Goal: Task Accomplishment & Management: Use online tool/utility

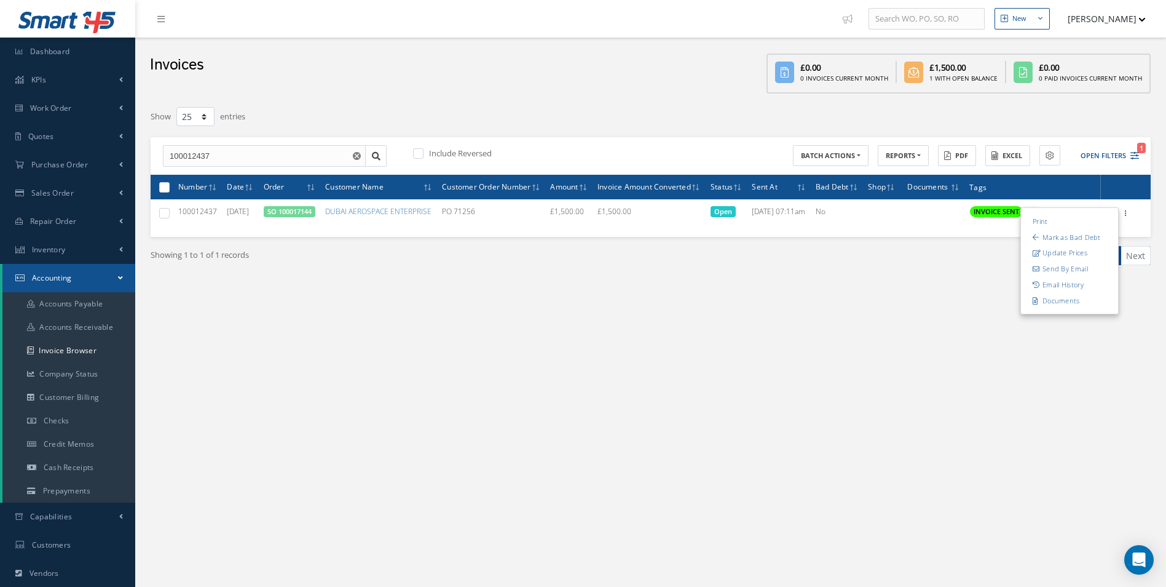
select select "25"
drag, startPoint x: 0, startPoint y: 0, endPoint x: 100, endPoint y: 173, distance: 199.4
click at [102, 170] on link "Purchase Order" at bounding box center [67, 165] width 135 height 28
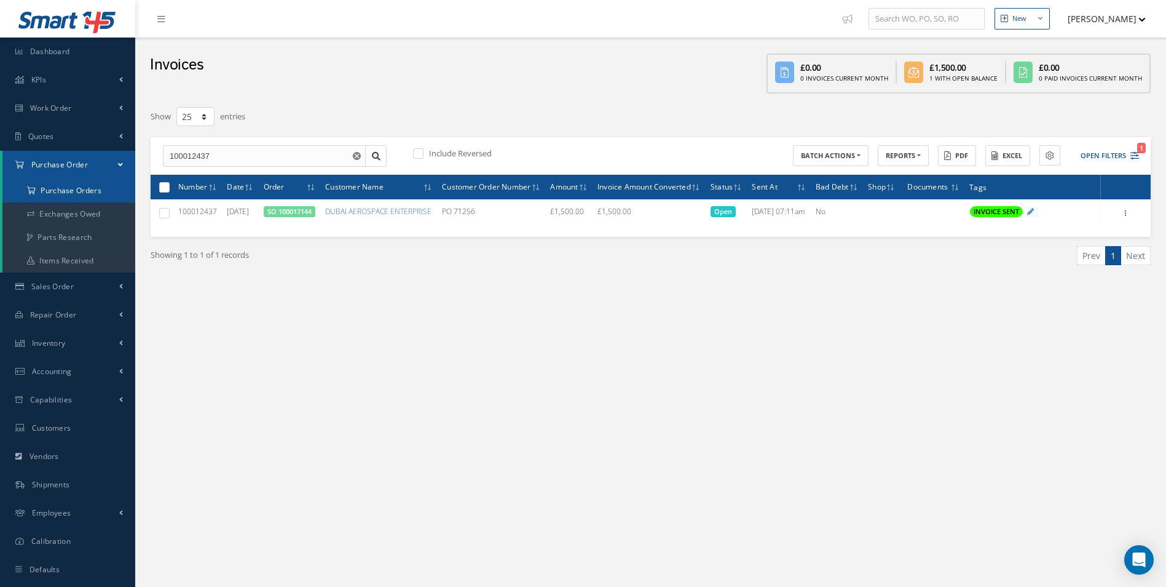
click at [77, 191] on a=1&status_id=2&status_id=3&status_id=5&collapsedFilters"] "Purchase Orders" at bounding box center [68, 190] width 133 height 23
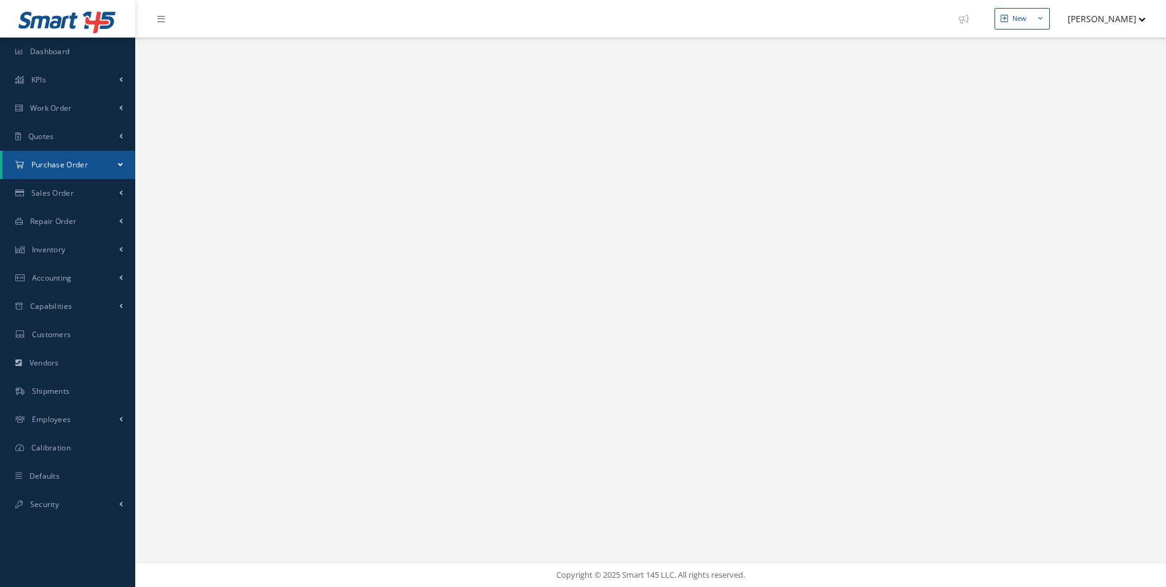
select select "25"
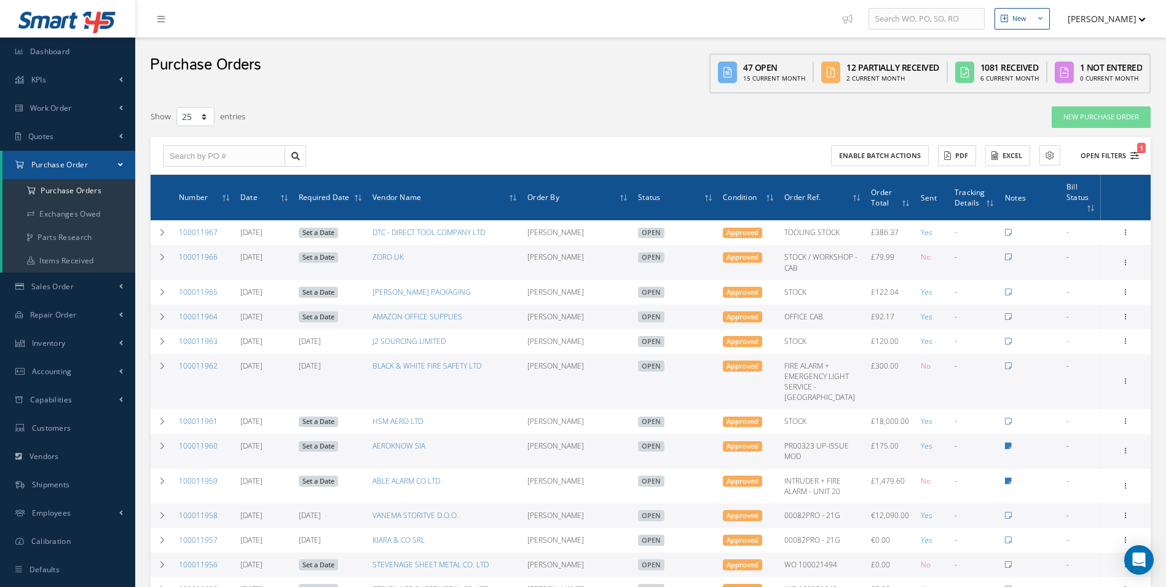
click at [1115, 154] on button "Open Filters 1" at bounding box center [1104, 156] width 69 height 20
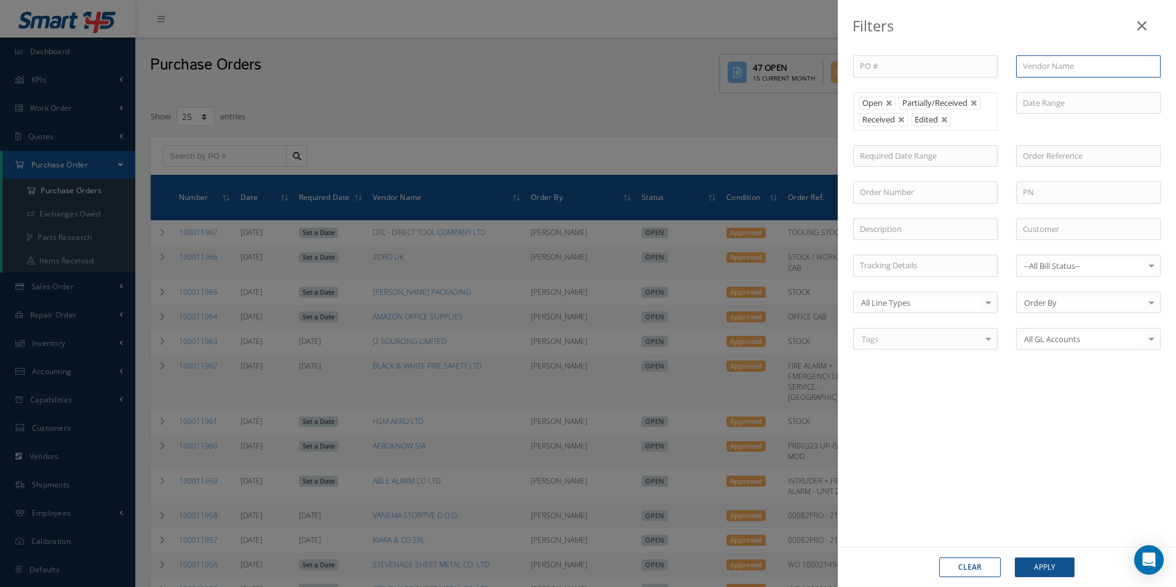
click at [1047, 63] on input "text" at bounding box center [1088, 66] width 144 height 22
click at [1053, 90] on span "KIARA & CO SRL" at bounding box center [1052, 87] width 58 height 11
type input "KIARA & CO SRL"
click at [1049, 566] on button "Apply" at bounding box center [1045, 567] width 60 height 20
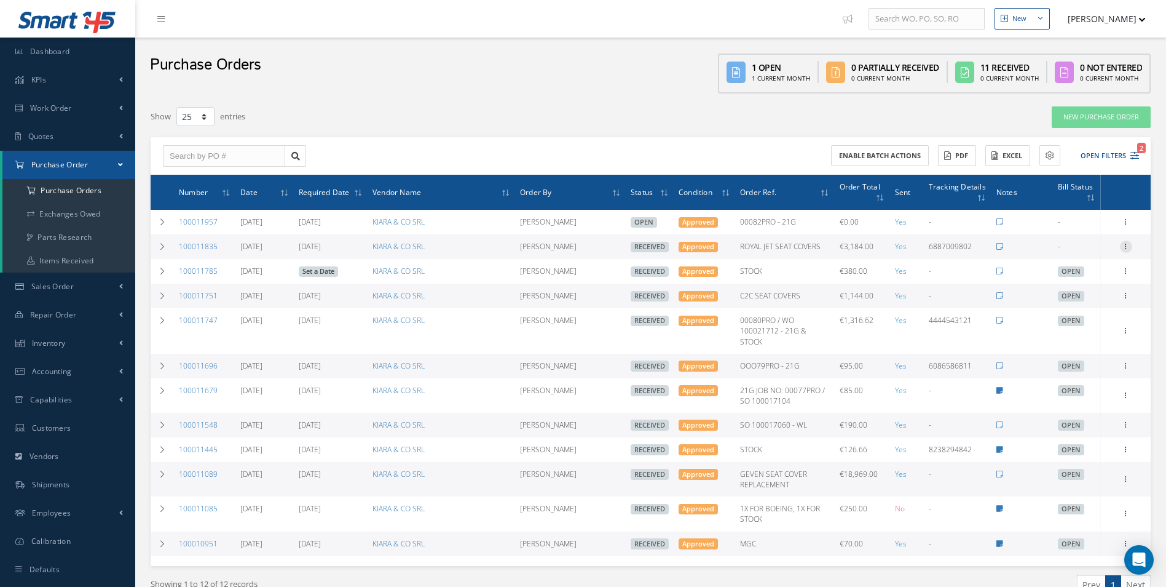
click at [1131, 248] on icon at bounding box center [1126, 245] width 12 height 10
click at [1077, 302] on link "Create Bill" at bounding box center [1069, 302] width 97 height 16
type input "0.00"
type input "500.00"
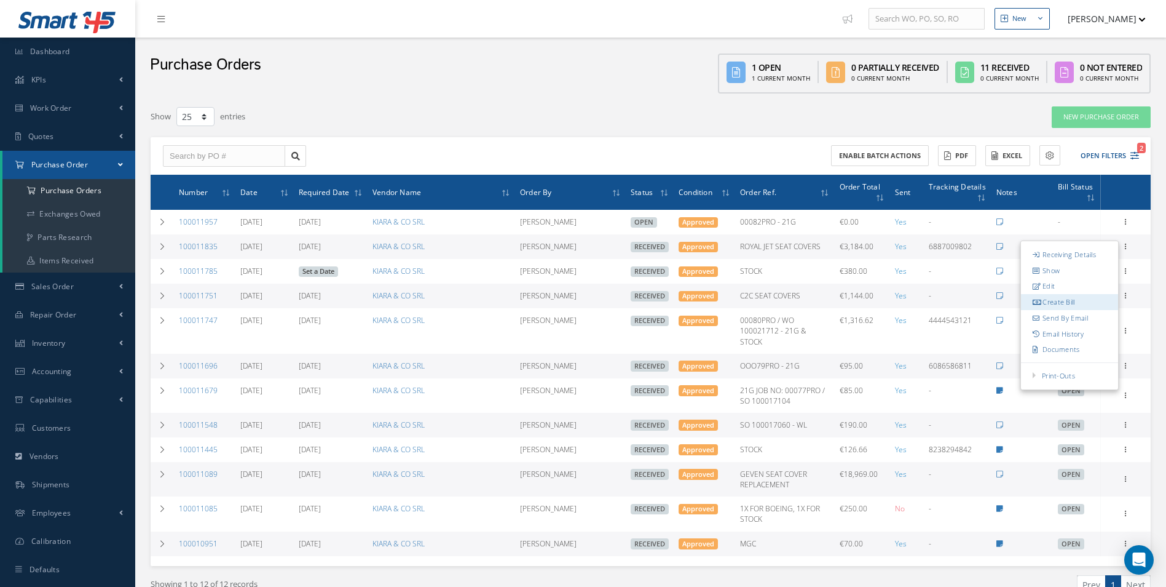
type input "0.00"
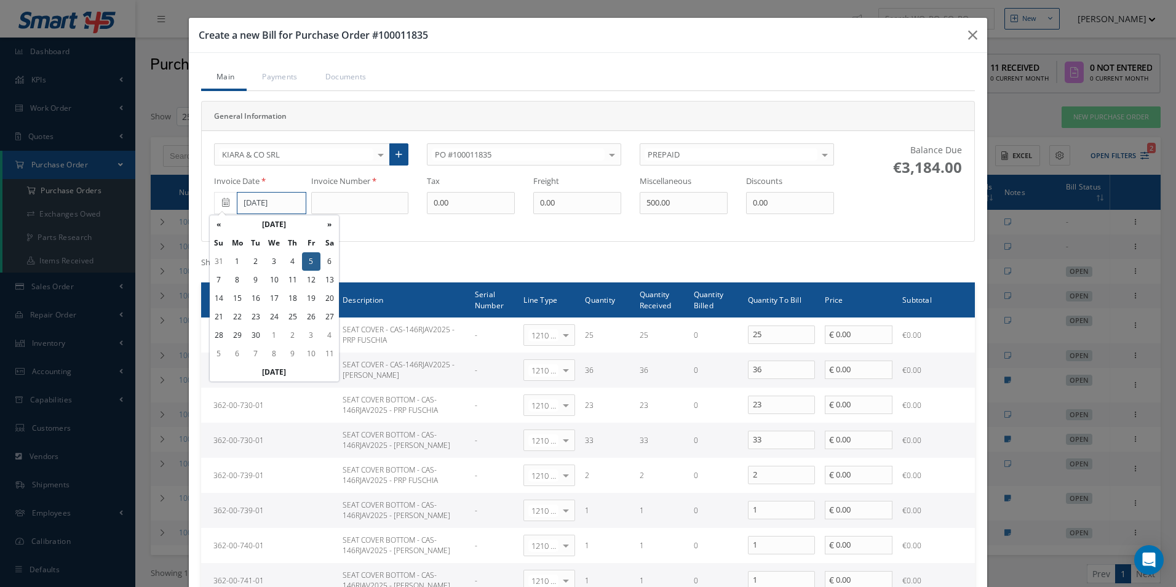
click at [248, 205] on input "09/05/2025" at bounding box center [271, 203] width 69 height 22
click at [224, 225] on th "«" at bounding box center [219, 224] width 18 height 18
click at [330, 225] on th "»" at bounding box center [329, 224] width 18 height 18
click at [306, 262] on td "1" at bounding box center [311, 261] width 18 height 18
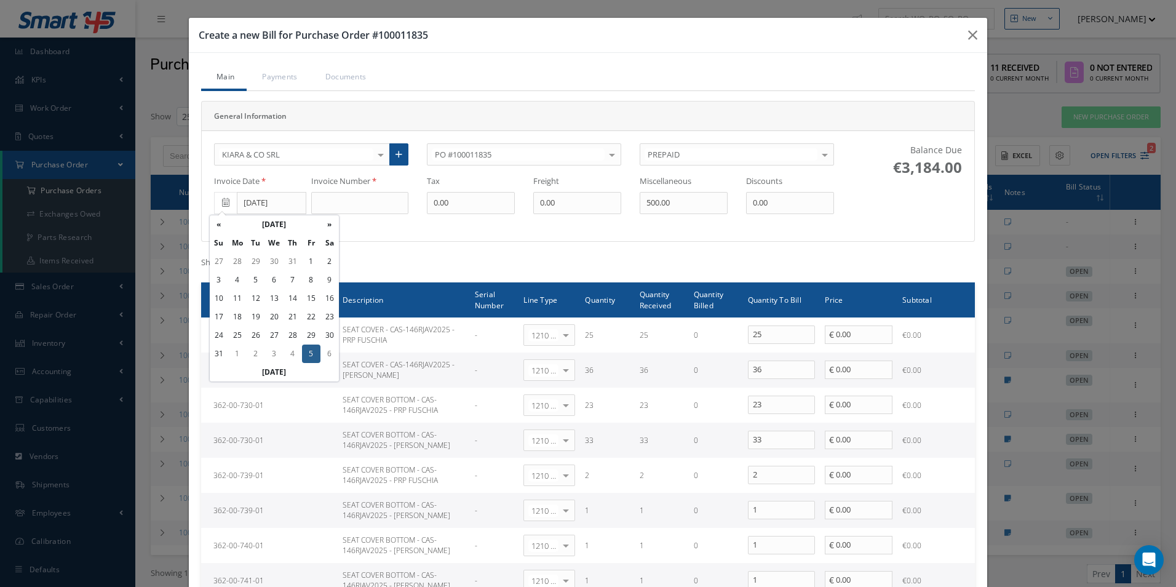
type input "08/01/2025"
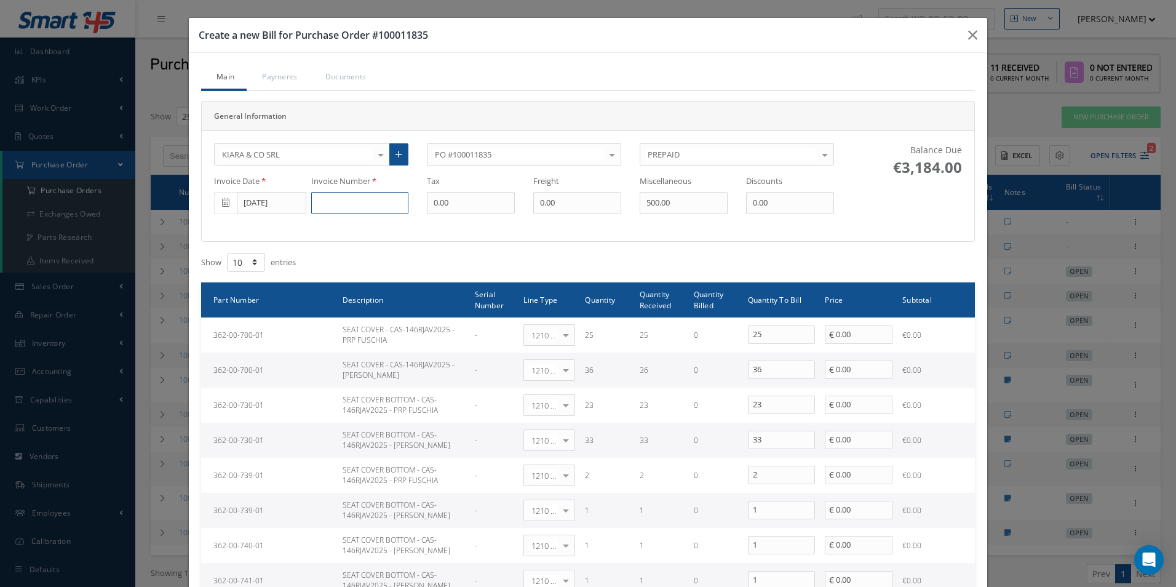
click at [341, 207] on input at bounding box center [359, 203] width 97 height 22
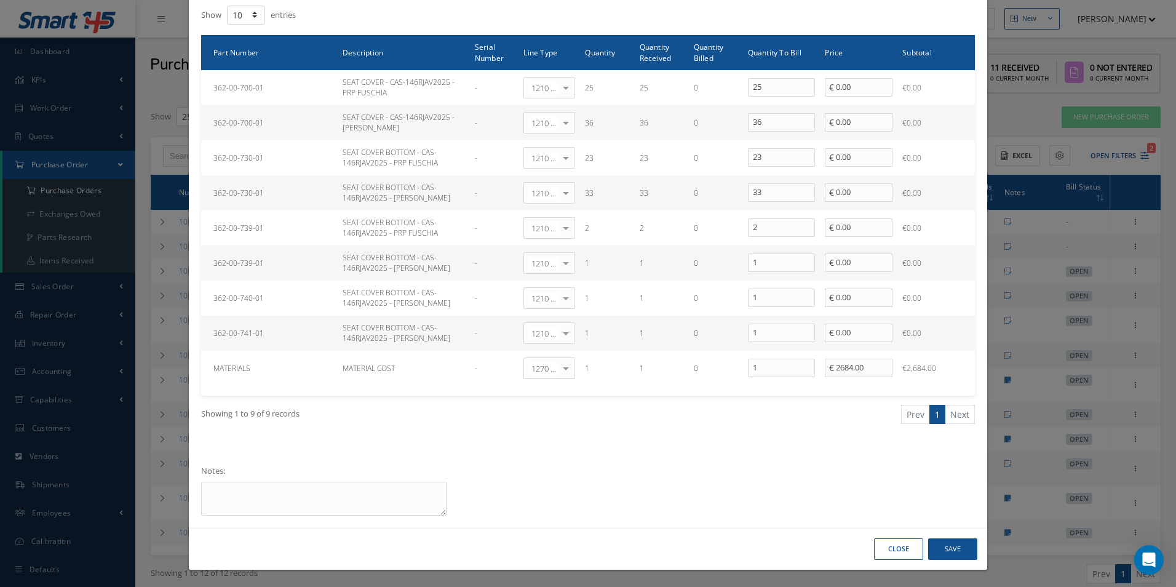
scroll to position [248, 0]
type input "46/25"
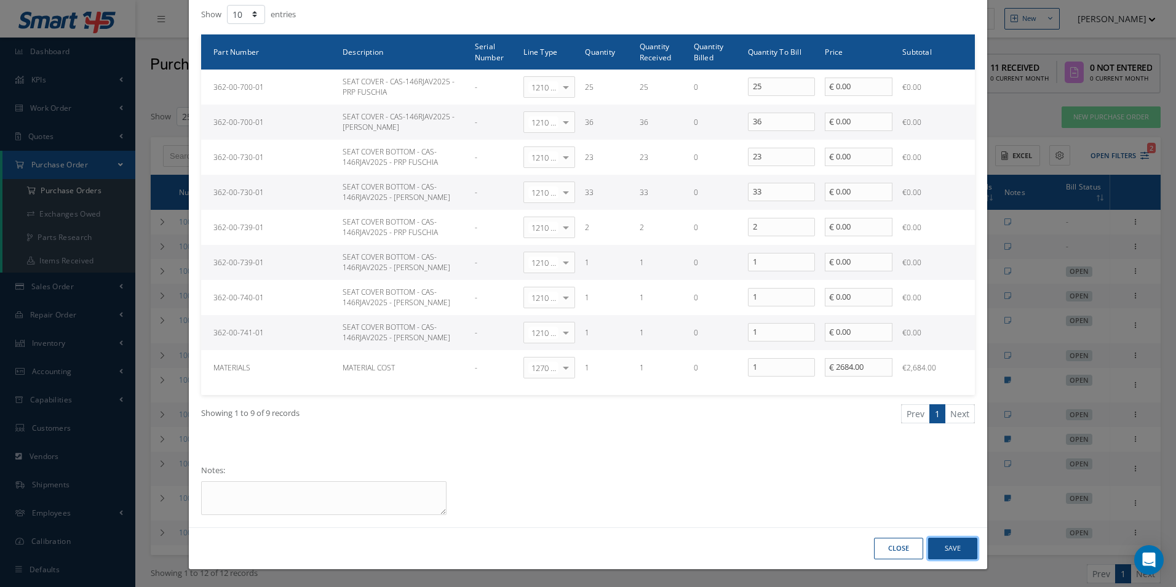
click at [954, 548] on button "Save" at bounding box center [952, 548] width 49 height 22
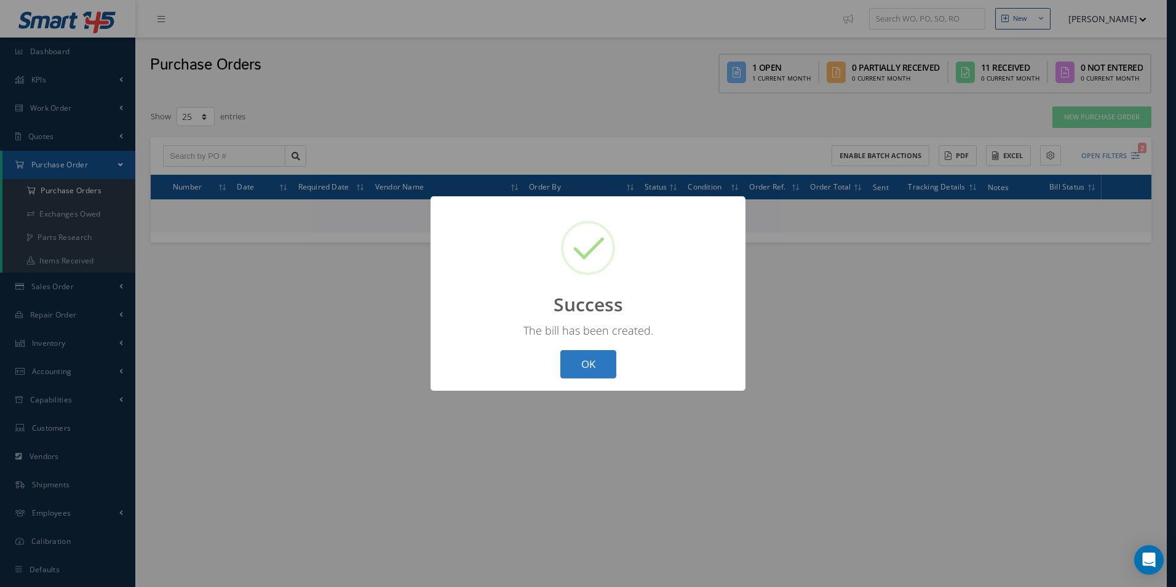
click at [596, 364] on button "OK" at bounding box center [588, 364] width 56 height 29
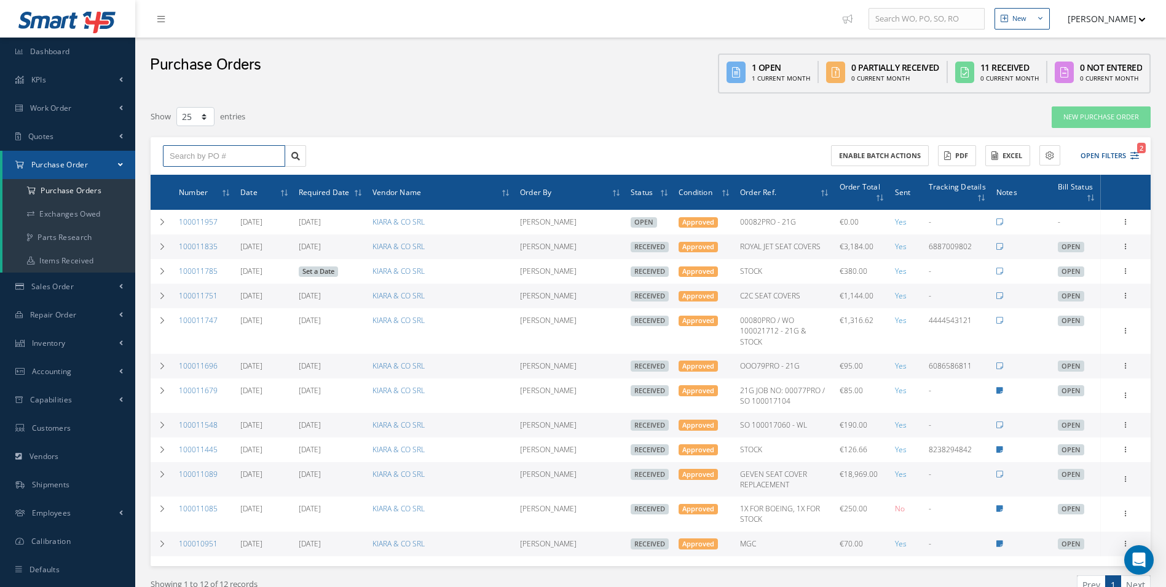
click at [208, 155] on input "text" at bounding box center [224, 156] width 122 height 22
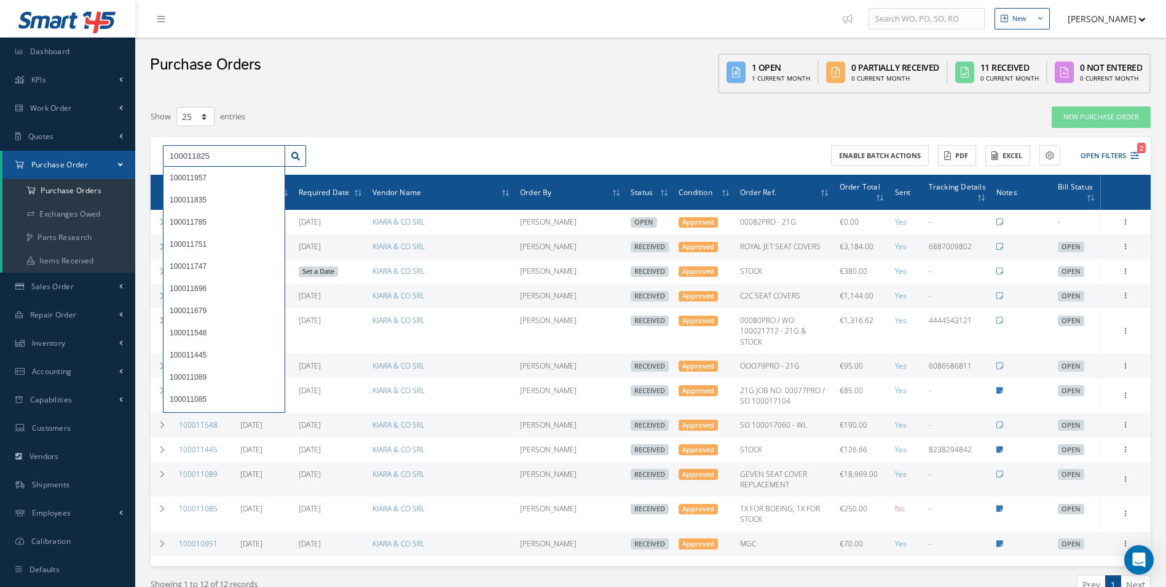
type input "100011825"
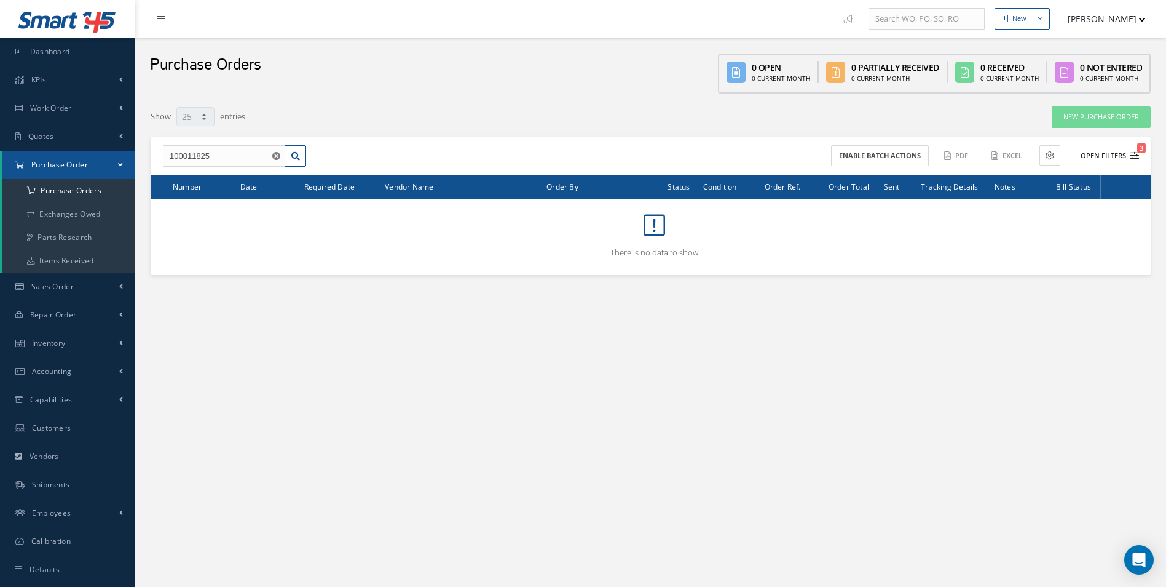
click at [1119, 147] on button "Open Filters 3" at bounding box center [1104, 156] width 69 height 20
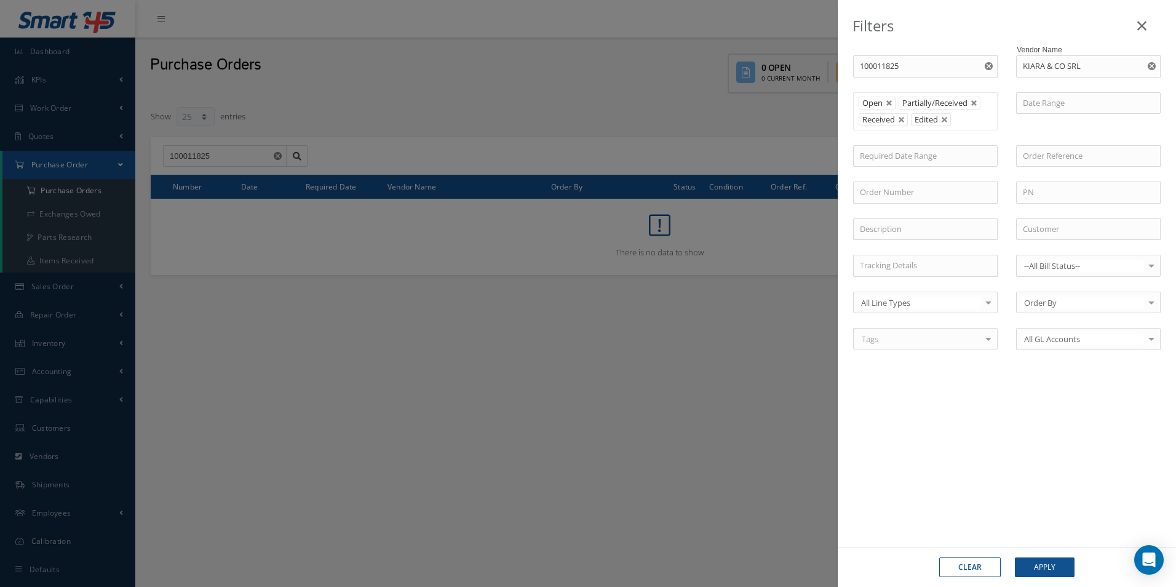
click at [1149, 71] on button "button" at bounding box center [1152, 66] width 15 height 22
click at [1063, 562] on button "Apply" at bounding box center [1045, 567] width 60 height 20
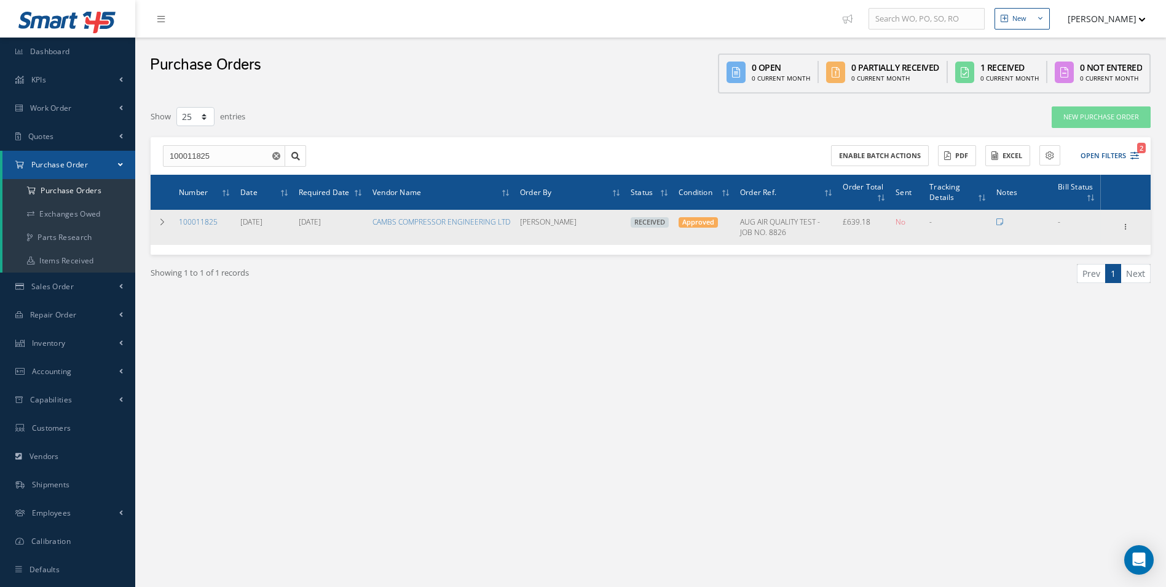
click at [1133, 227] on div "Receiving Details Show Edit Create Bill Send By Email Email History Documents P…" at bounding box center [1126, 227] width 15 height 15
click at [1128, 226] on icon at bounding box center [1126, 226] width 12 height 10
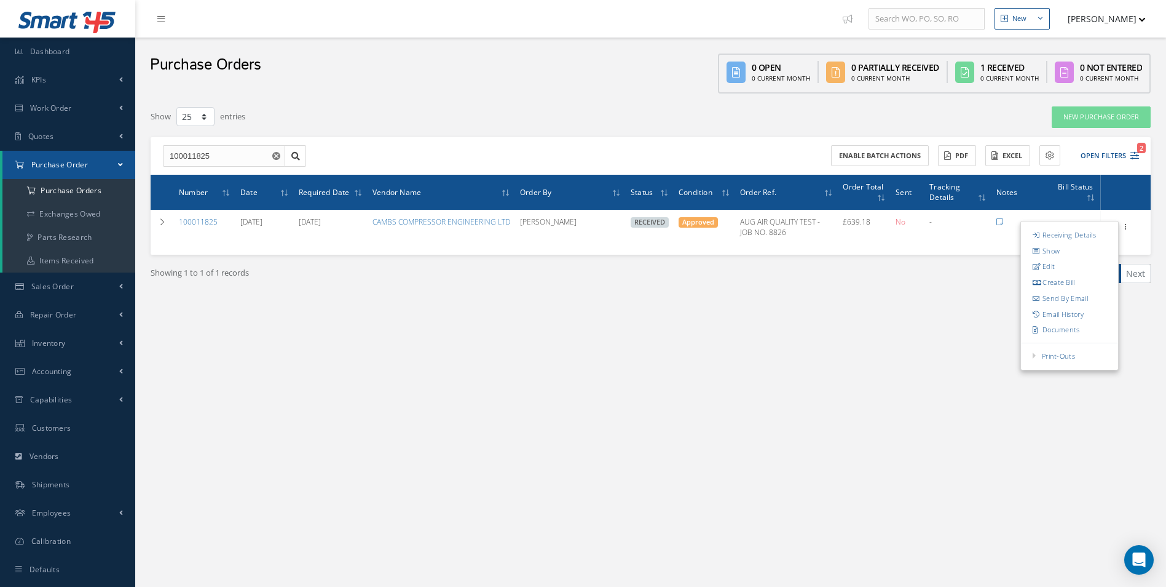
click at [1080, 280] on link "Create Bill" at bounding box center [1069, 283] width 97 height 16
type input "106.53"
type input "0.00"
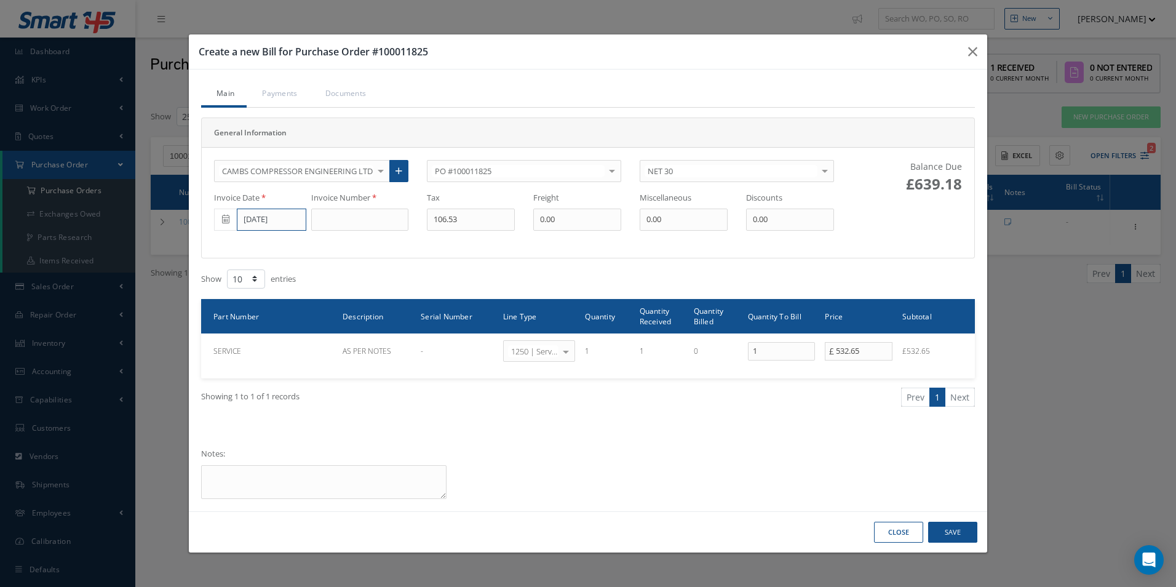
click at [267, 224] on input "08/01/2025" at bounding box center [271, 219] width 69 height 22
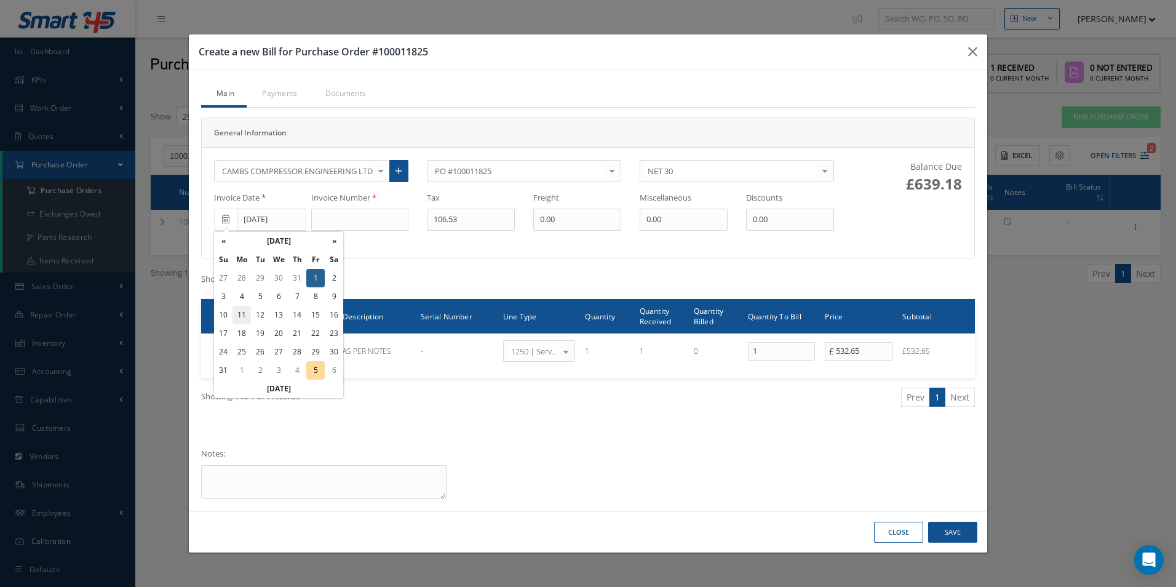
click at [246, 317] on td "11" at bounding box center [241, 315] width 18 height 18
type input "08/11/2025"
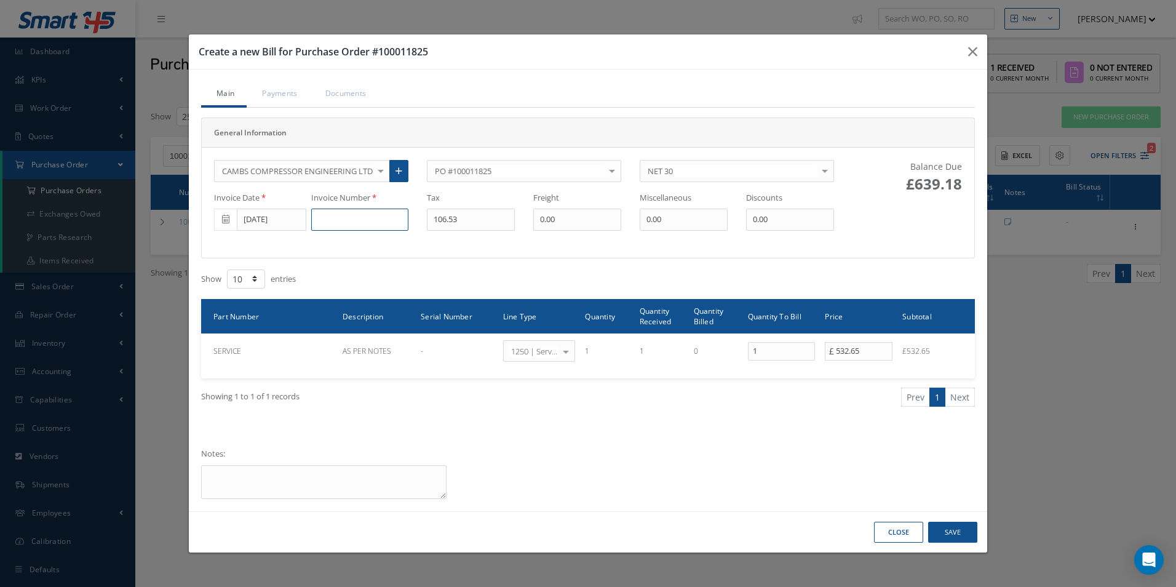
click at [355, 218] on input at bounding box center [359, 219] width 97 height 22
type input "67760"
click at [956, 534] on button "Save" at bounding box center [952, 532] width 49 height 22
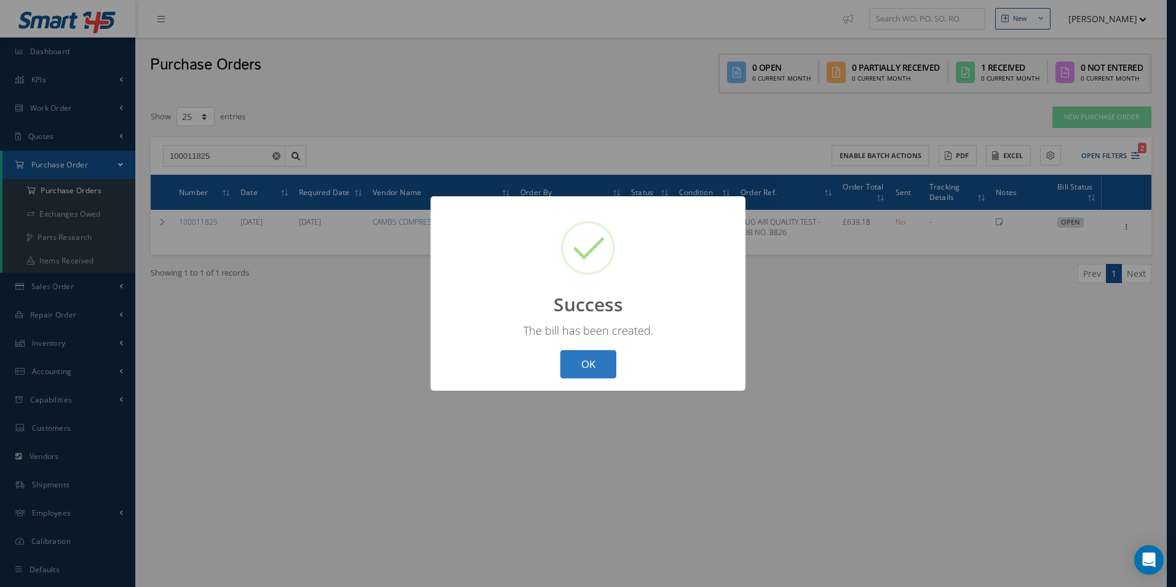
click at [589, 371] on button "OK" at bounding box center [588, 364] width 56 height 29
